Goal: Navigation & Orientation: Go to known website

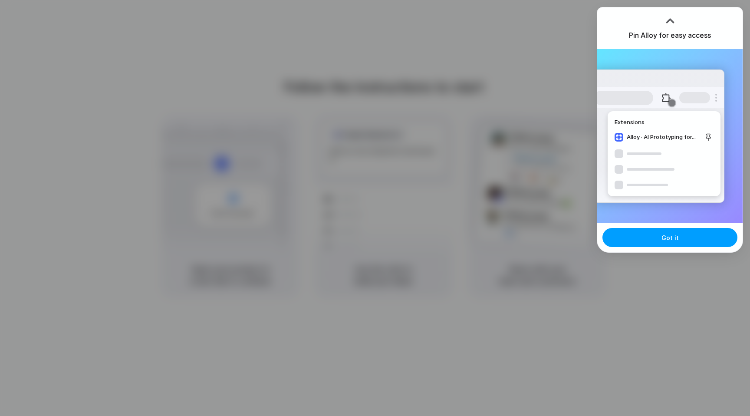
click at [661, 244] on button "Got it" at bounding box center [670, 237] width 135 height 19
